Goal: Information Seeking & Learning: Learn about a topic

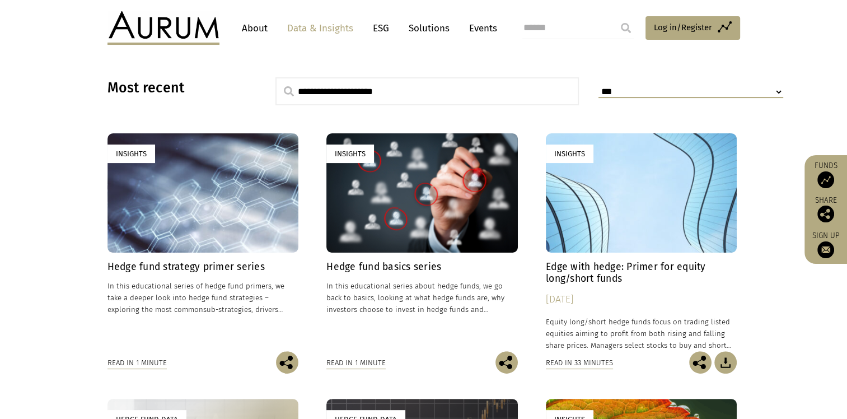
scroll to position [280, 0]
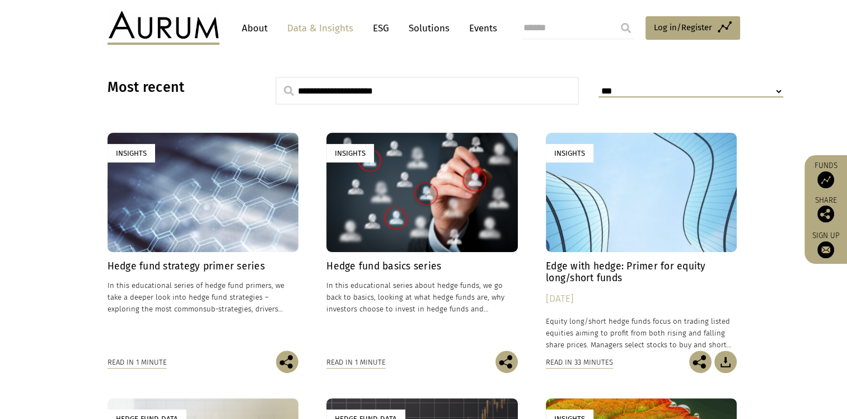
click at [188, 230] on div "Insights" at bounding box center [202, 192] width 191 height 119
click at [447, 219] on div "Insights" at bounding box center [421, 192] width 191 height 119
click at [244, 173] on div "Insights" at bounding box center [202, 192] width 191 height 119
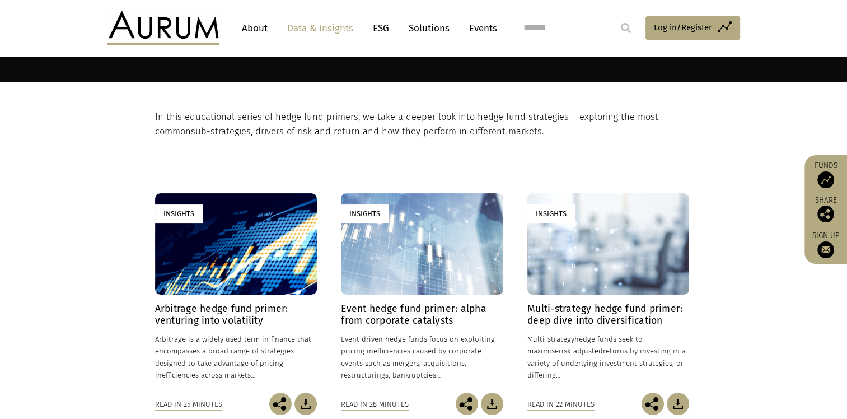
scroll to position [112, 0]
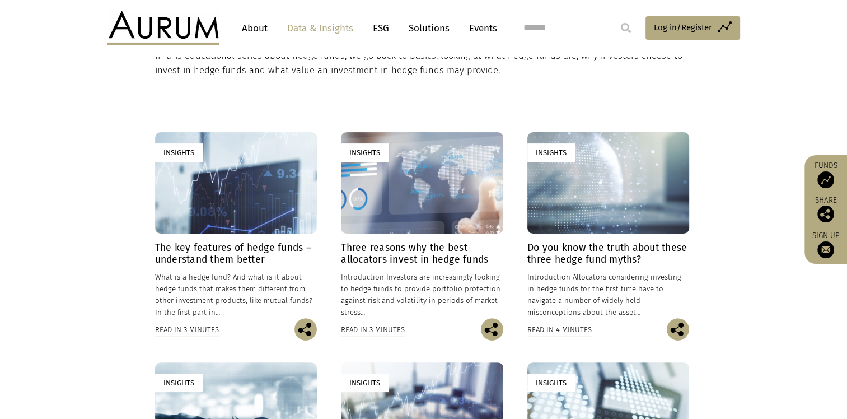
scroll to position [336, 0]
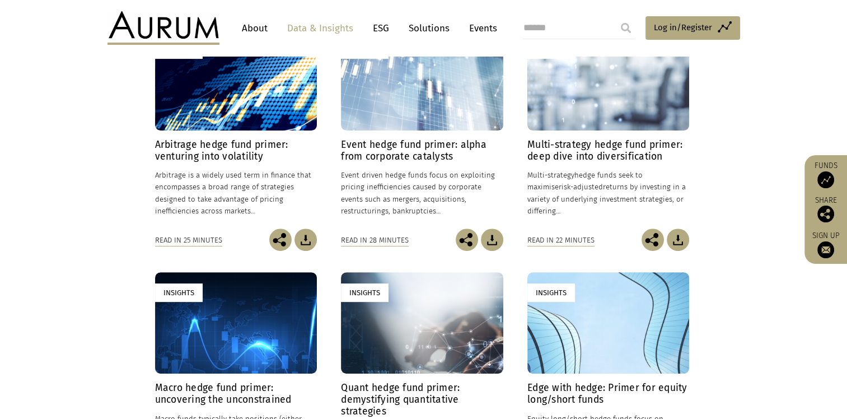
scroll to position [56, 0]
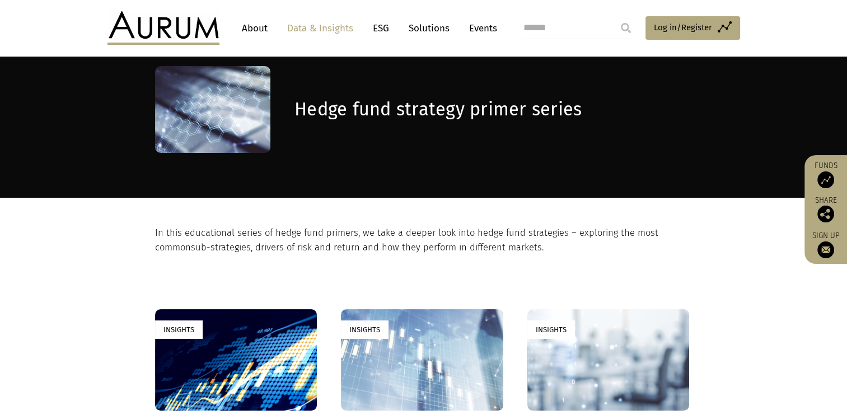
click at [268, 28] on link "About" at bounding box center [254, 28] width 37 height 21
click at [316, 23] on link "Data & Insights" at bounding box center [320, 28] width 77 height 21
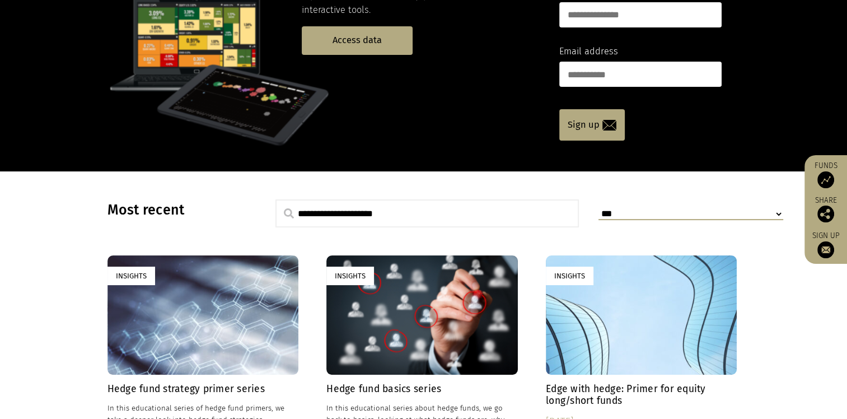
scroll to position [280, 0]
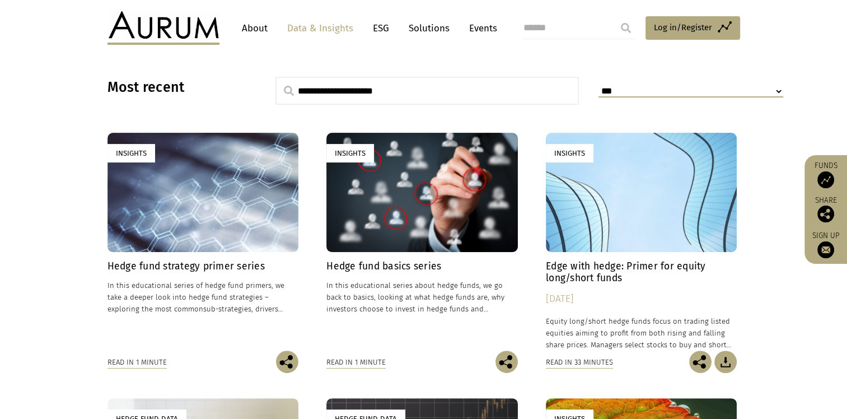
click at [452, 194] on div "Insights" at bounding box center [421, 192] width 191 height 119
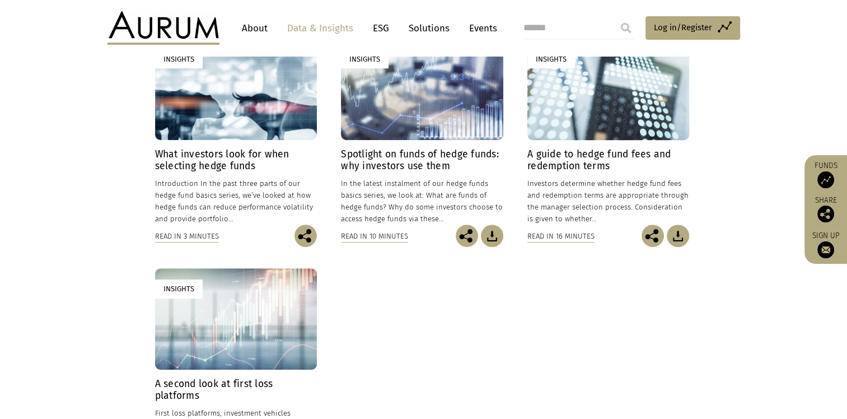
scroll to position [392, 0]
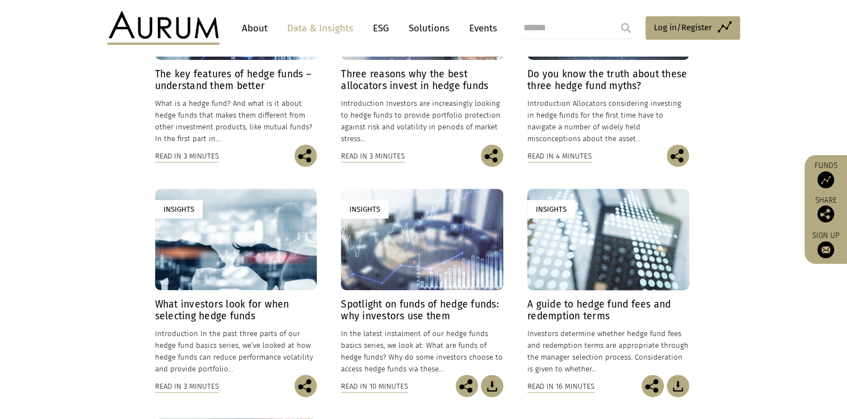
click at [348, 30] on link "Data & Insights" at bounding box center [320, 28] width 77 height 21
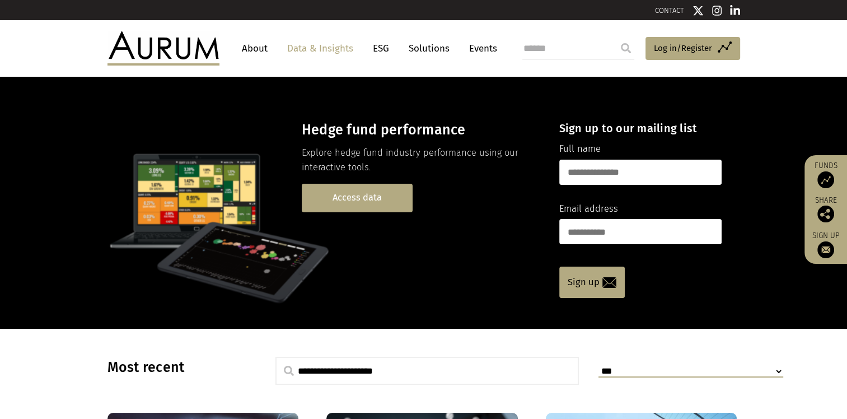
click at [392, 190] on link "Access data" at bounding box center [357, 198] width 111 height 29
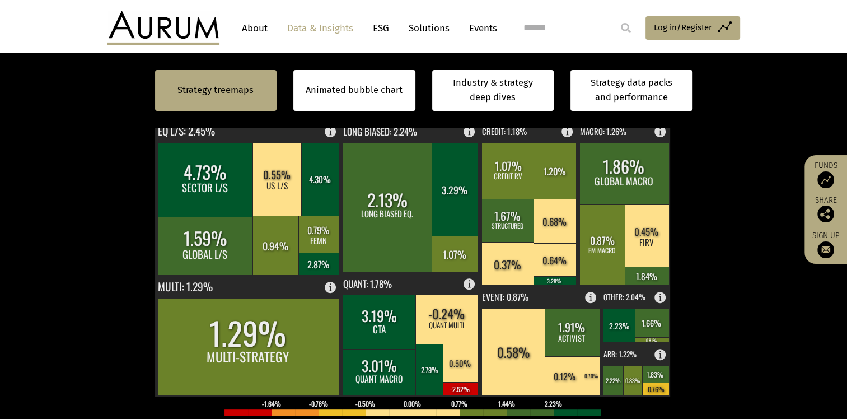
scroll to position [280, 0]
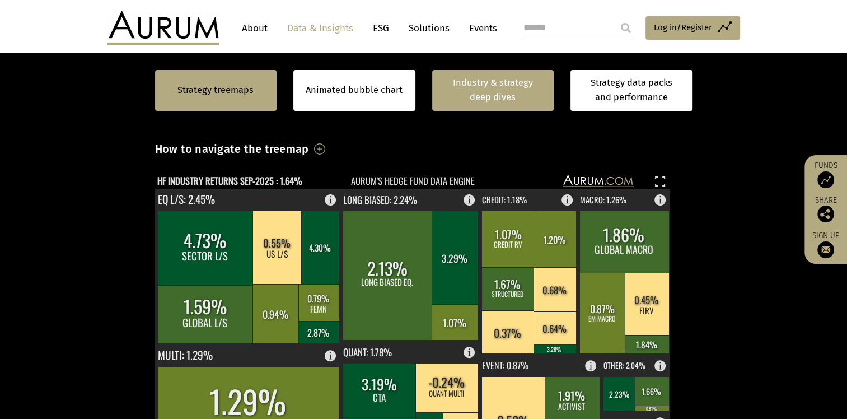
click at [533, 101] on link "Industry & strategy deep dives" at bounding box center [493, 90] width 122 height 41
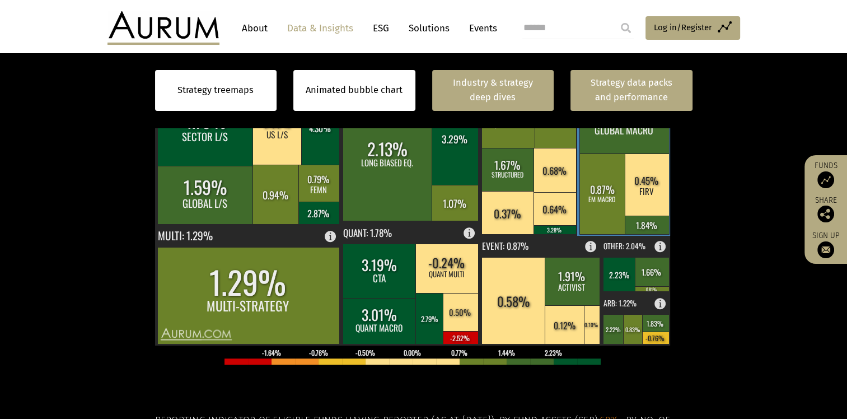
scroll to position [335, 0]
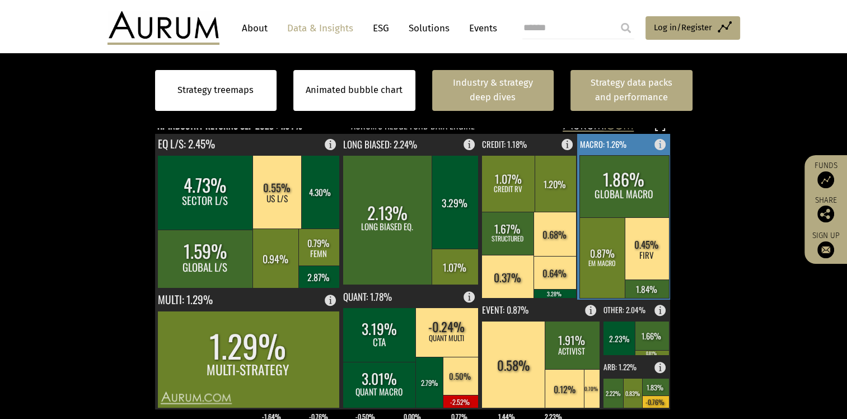
click at [600, 99] on link "Strategy data packs and performance" at bounding box center [631, 90] width 122 height 41
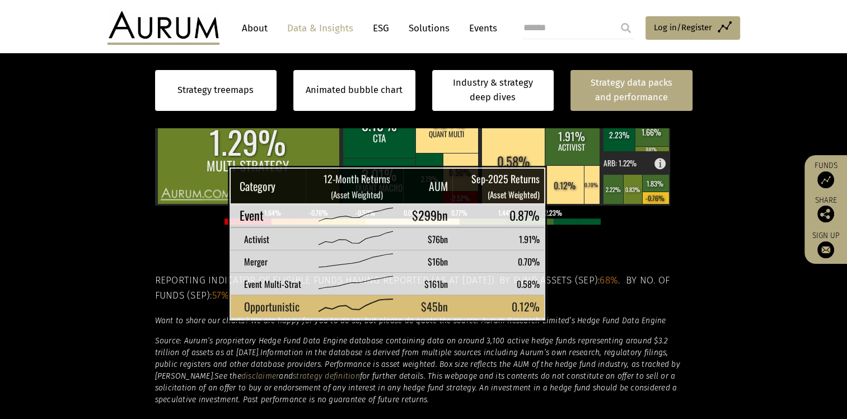
scroll to position [671, 0]
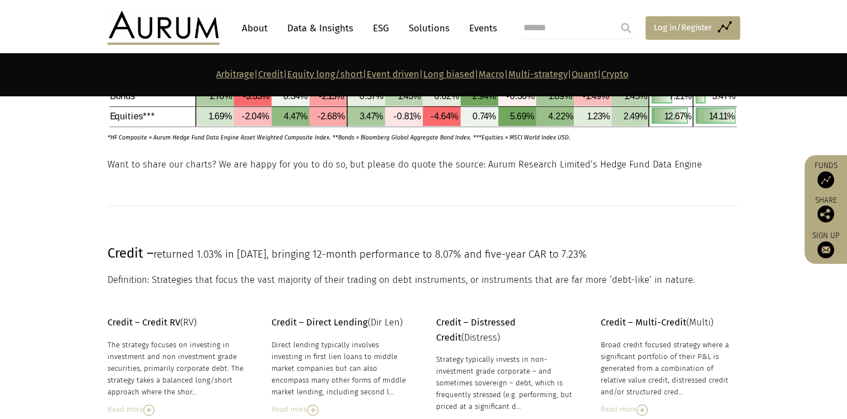
scroll to position [784, 0]
